Goal: Navigation & Orientation: Find specific page/section

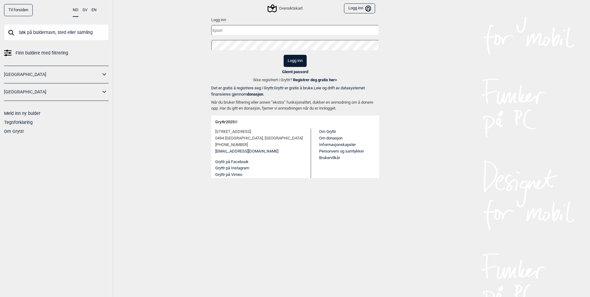
click at [286, 6] on div "Oversiktskart" at bounding box center [285, 8] width 34 height 7
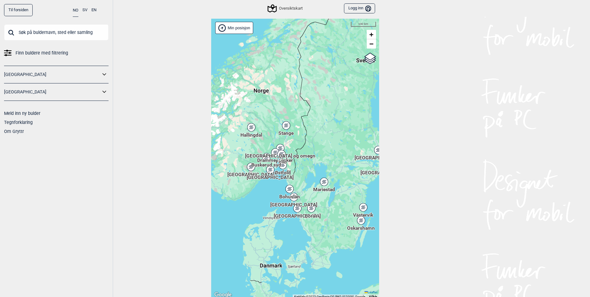
click at [370, 7] on icon "Bruker" at bounding box center [368, 8] width 6 height 6
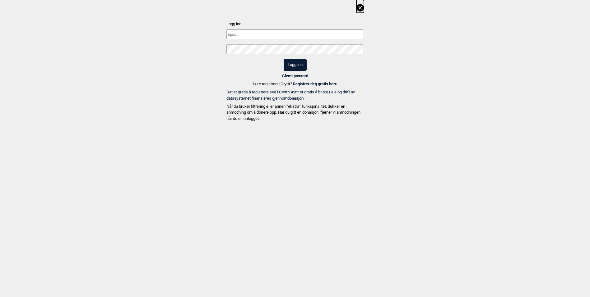
click at [257, 35] on input "text" at bounding box center [294, 34] width 137 height 11
type input "[EMAIL_ADDRESS][DOMAIN_NAME]"
click at [291, 61] on button "Logg inn" at bounding box center [295, 65] width 23 height 12
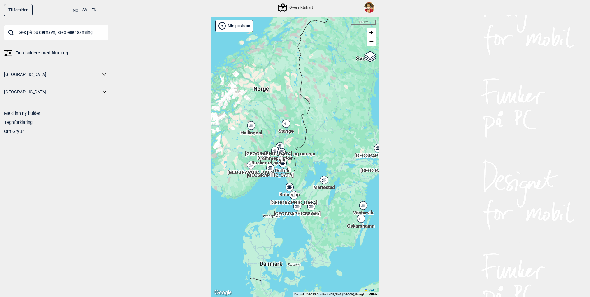
click at [368, 4] on img at bounding box center [369, 7] width 11 height 11
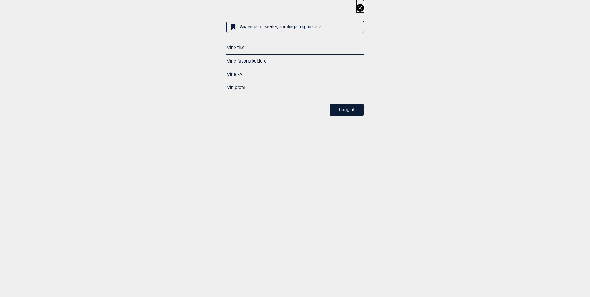
click at [249, 49] on div "Mine tiks" at bounding box center [294, 47] width 137 height 13
click at [251, 60] on link "Mine favorittbuldere" at bounding box center [246, 60] width 40 height 5
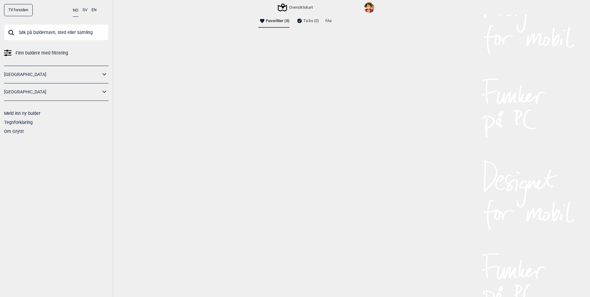
click at [315, 21] on li "Ticks (0)" at bounding box center [307, 21] width 23 height 12
click at [330, 21] on li "FAs" at bounding box center [328, 21] width 7 height 12
click at [107, 79] on icon at bounding box center [104, 74] width 8 height 9
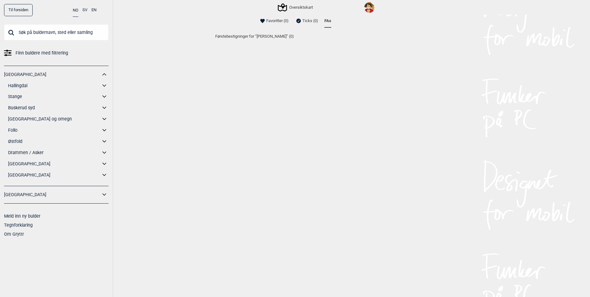
click at [100, 117] on link "[GEOGRAPHIC_DATA] og omegn" at bounding box center [54, 118] width 92 height 9
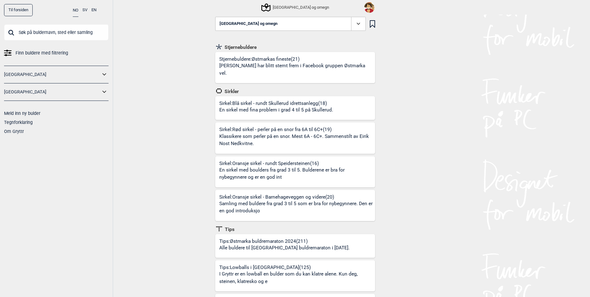
click at [109, 77] on div "Til forsiden NO SV EN Finn buldere med filtrering [GEOGRAPHIC_DATA] [GEOGRAPHIC…" at bounding box center [56, 148] width 113 height 297
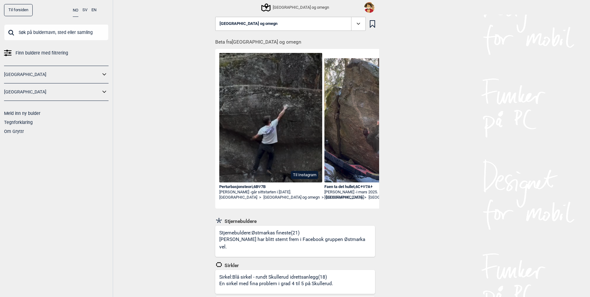
click at [105, 70] on icon at bounding box center [104, 74] width 8 height 9
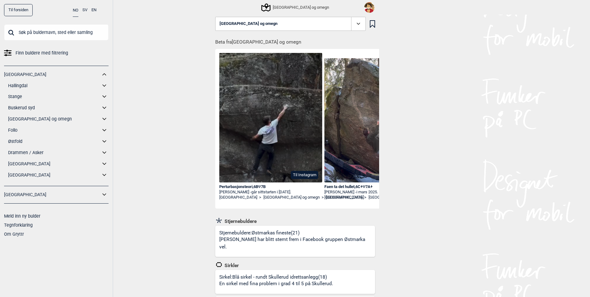
click at [26, 11] on link "Til forsiden" at bounding box center [18, 10] width 29 height 12
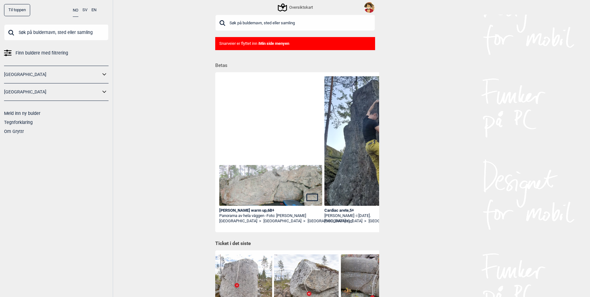
click at [99, 75] on link "[GEOGRAPHIC_DATA]" at bounding box center [52, 74] width 96 height 9
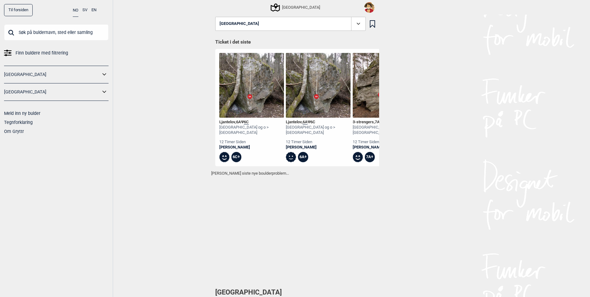
click at [104, 73] on icon at bounding box center [104, 74] width 8 height 9
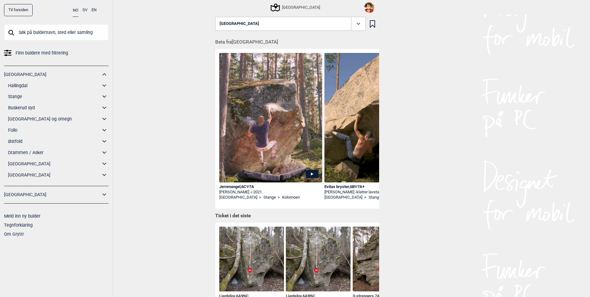
click at [105, 119] on icon at bounding box center [104, 118] width 8 height 9
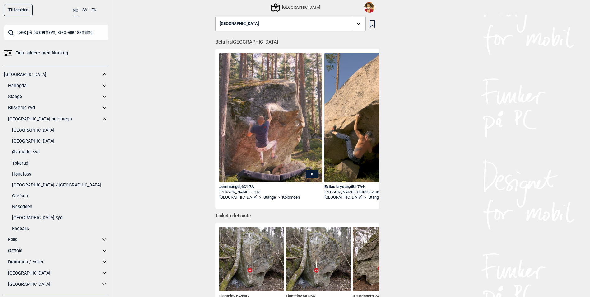
click at [30, 174] on link "Hønefoss" at bounding box center [60, 174] width 96 height 9
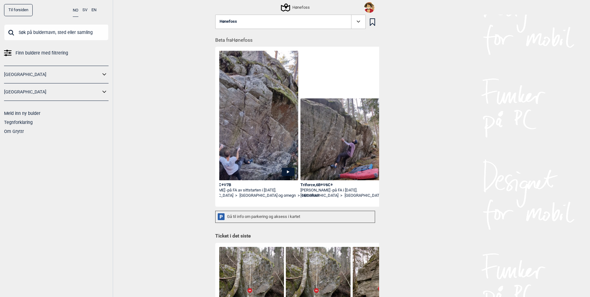
scroll to position [0, 362]
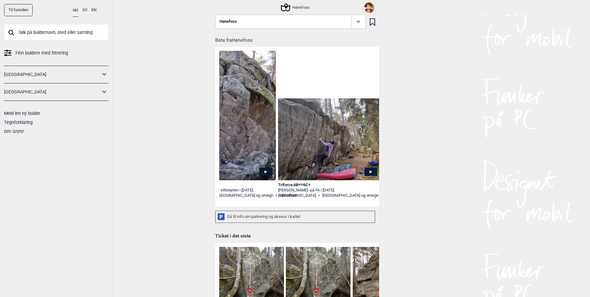
click at [369, 172] on icon at bounding box center [371, 172] width 13 height 8
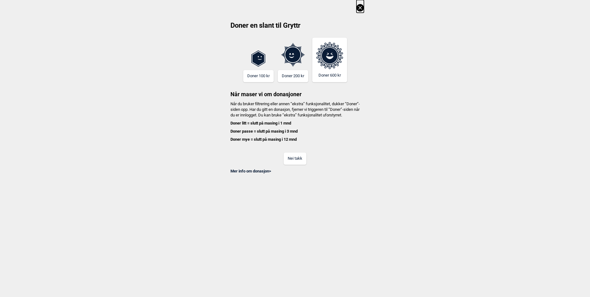
click at [310, 165] on div "Nei takk" at bounding box center [294, 154] width 137 height 20
click at [302, 164] on button "Nei takk" at bounding box center [295, 158] width 23 height 12
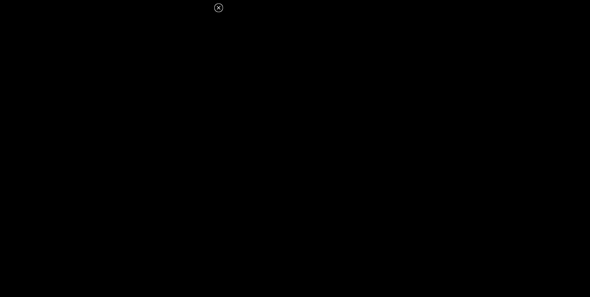
click at [215, 7] on icon at bounding box center [218, 7] width 7 height 7
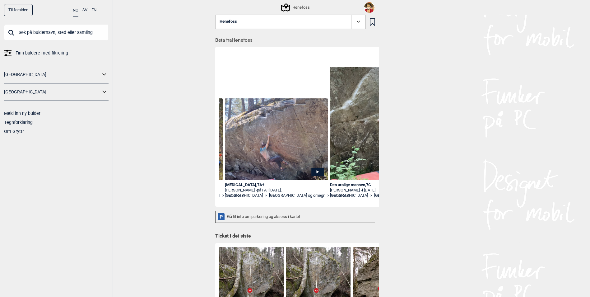
scroll to position [0, 496]
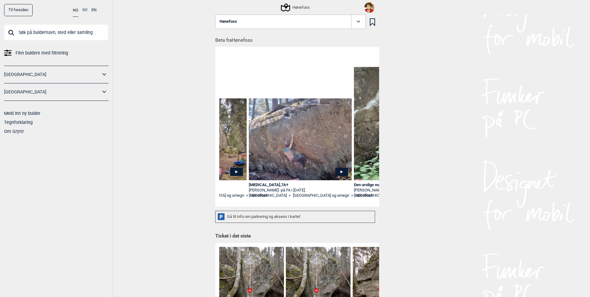
click at [340, 174] on icon at bounding box center [341, 172] width 13 height 8
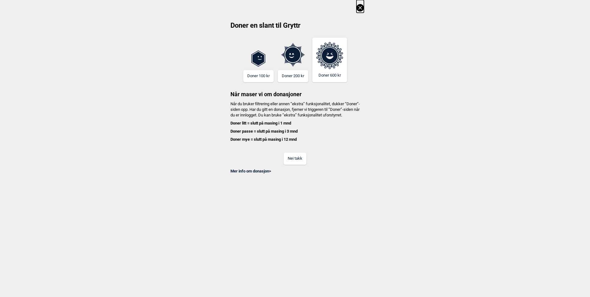
click at [294, 163] on button "Nei takk" at bounding box center [295, 158] width 23 height 12
